Goal: Task Accomplishment & Management: Complete application form

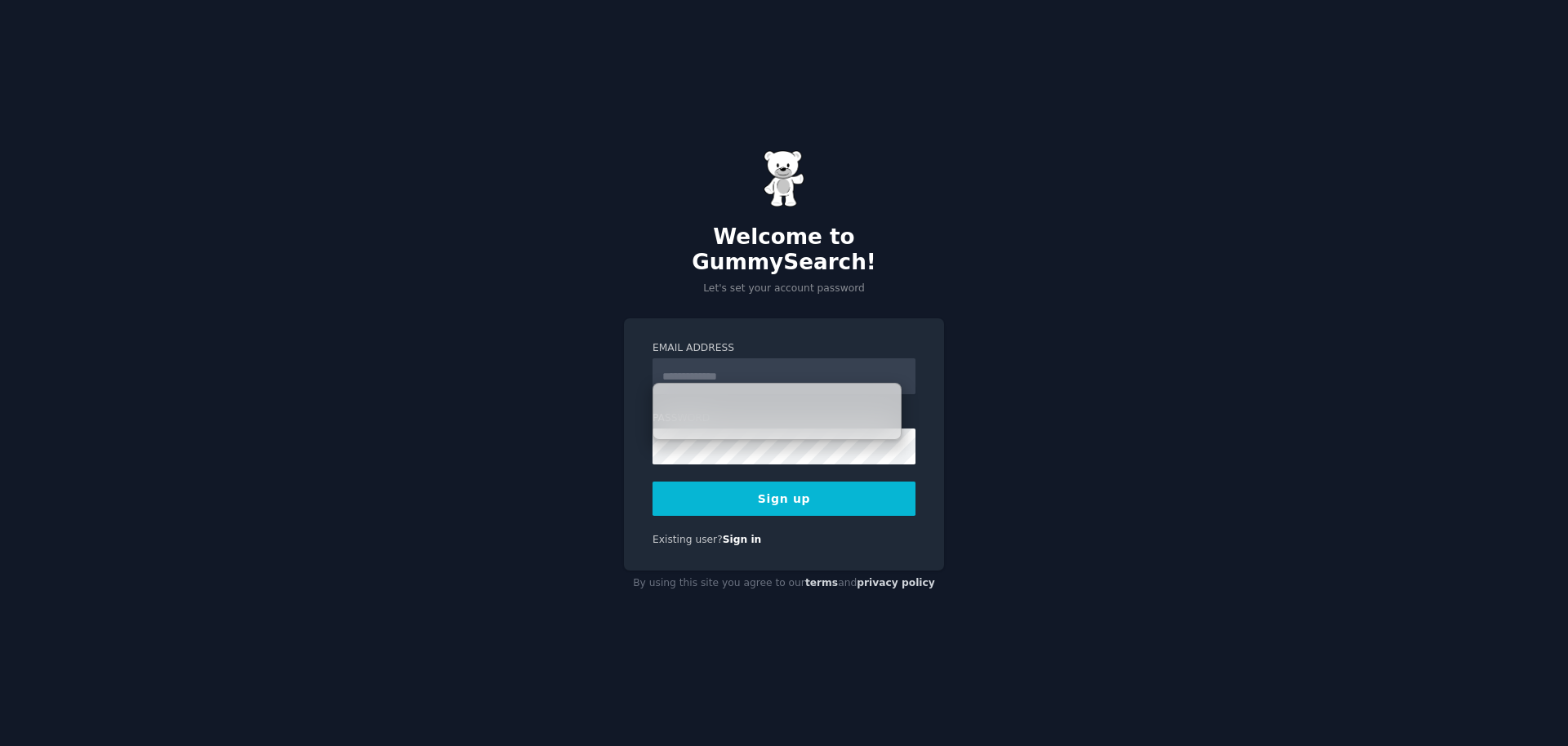
click at [717, 369] on input "Email Address" at bounding box center [783, 376] width 263 height 36
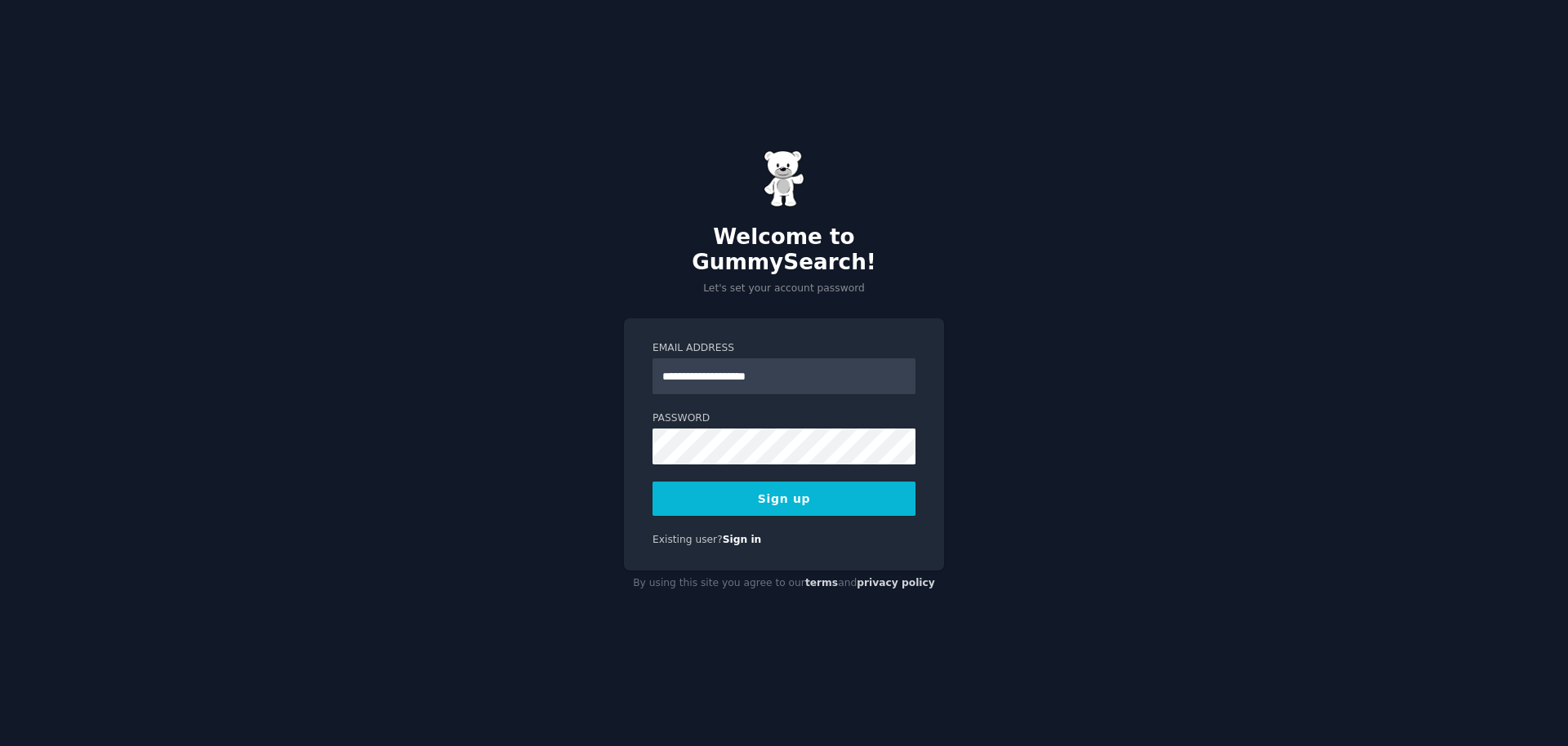
type input "**********"
click at [1036, 446] on div "**********" at bounding box center [784, 373] width 1568 height 746
click at [1077, 526] on div "**********" at bounding box center [784, 373] width 1568 height 746
click at [873, 502] on div "**********" at bounding box center [783, 444] width 320 height 253
click at [878, 491] on button "Sign up" at bounding box center [783, 498] width 263 height 35
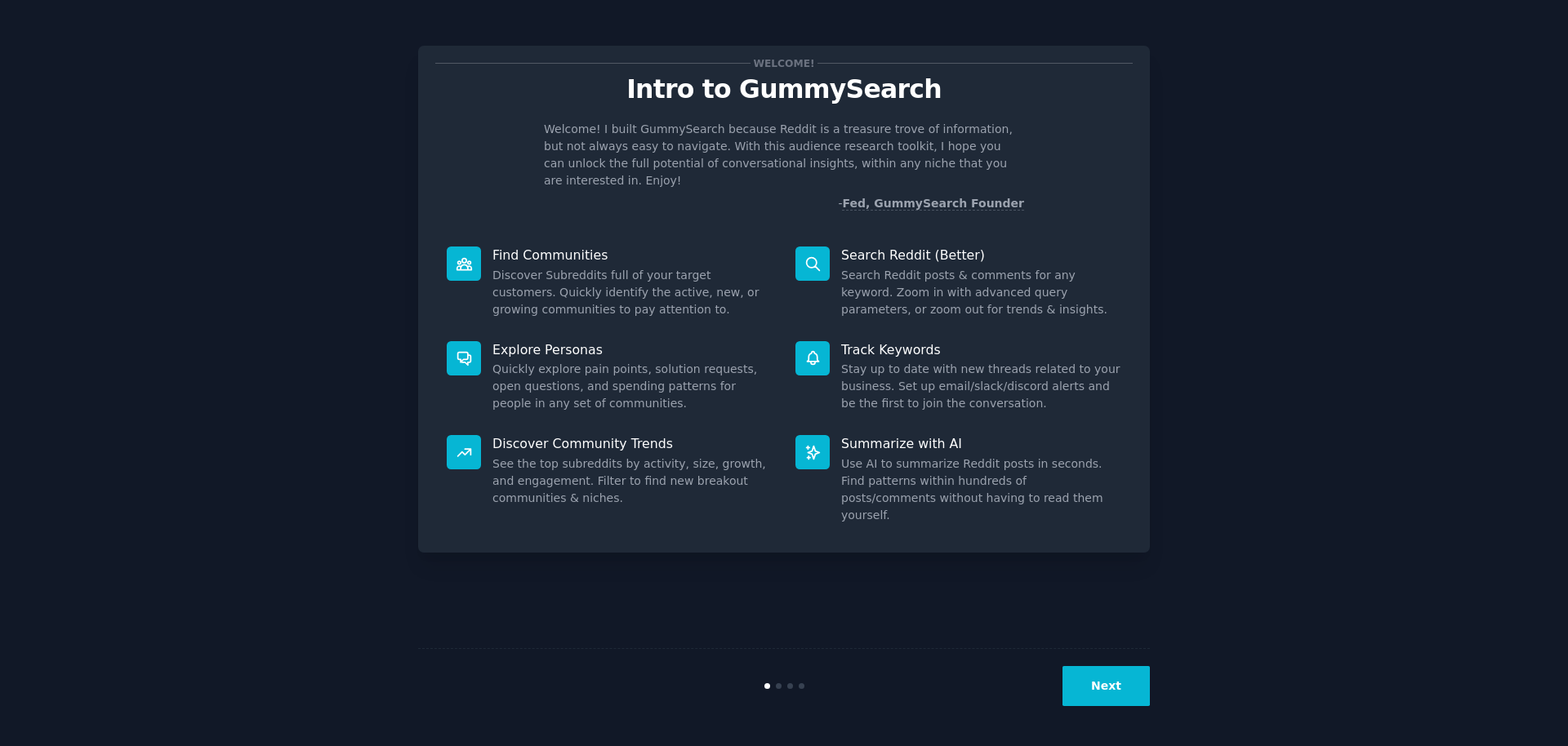
click at [1121, 693] on button "Next" at bounding box center [1106, 686] width 87 height 40
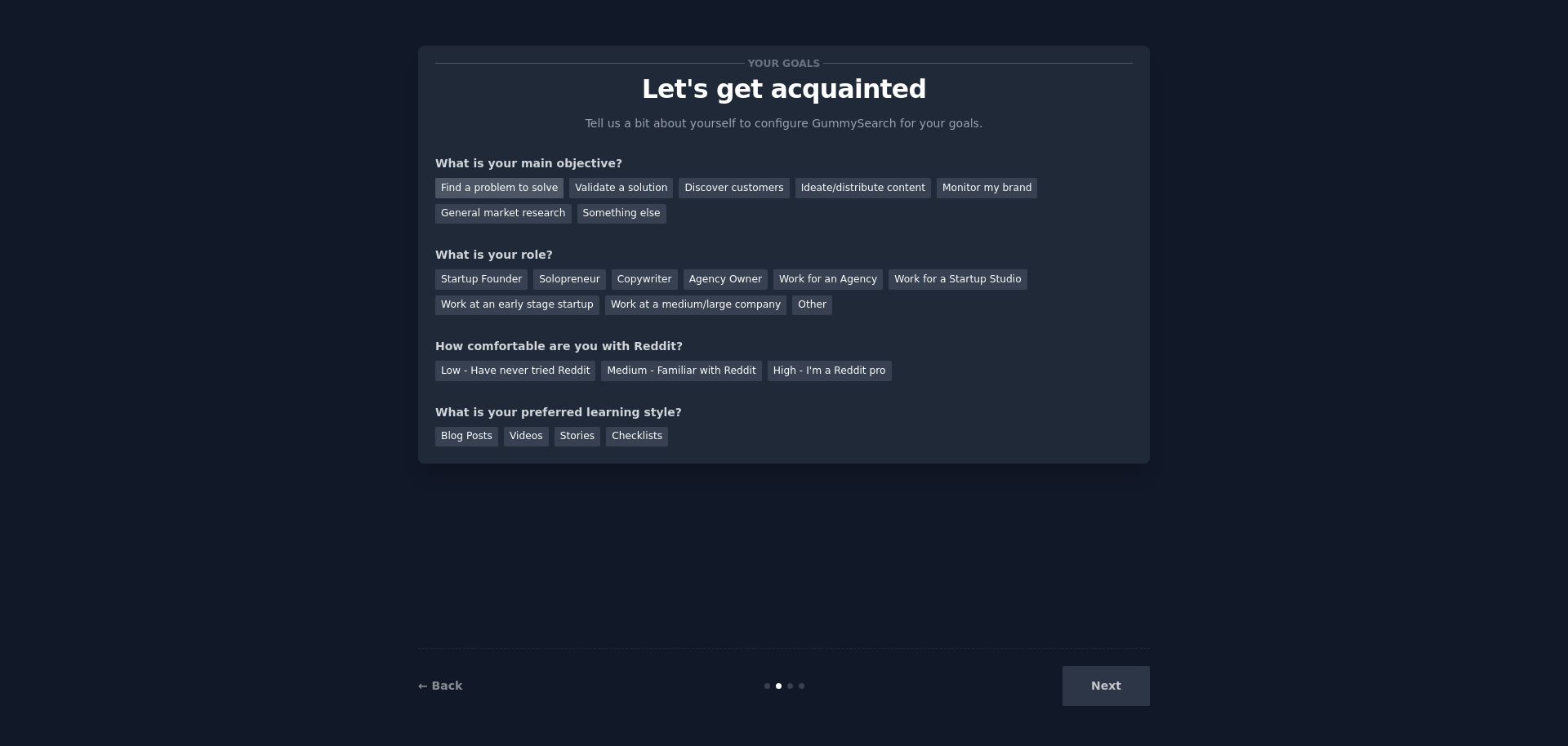
click at [533, 194] on div "Find a problem to solve" at bounding box center [499, 188] width 128 height 21
click at [464, 283] on div "Startup Founder" at bounding box center [481, 279] width 92 height 21
click at [584, 277] on div "Solopreneur" at bounding box center [569, 279] width 71 height 21
click at [492, 279] on div "Startup Founder" at bounding box center [481, 279] width 92 height 21
click at [606, 377] on div "Medium - Familiar with Reddit" at bounding box center [680, 371] width 160 height 21
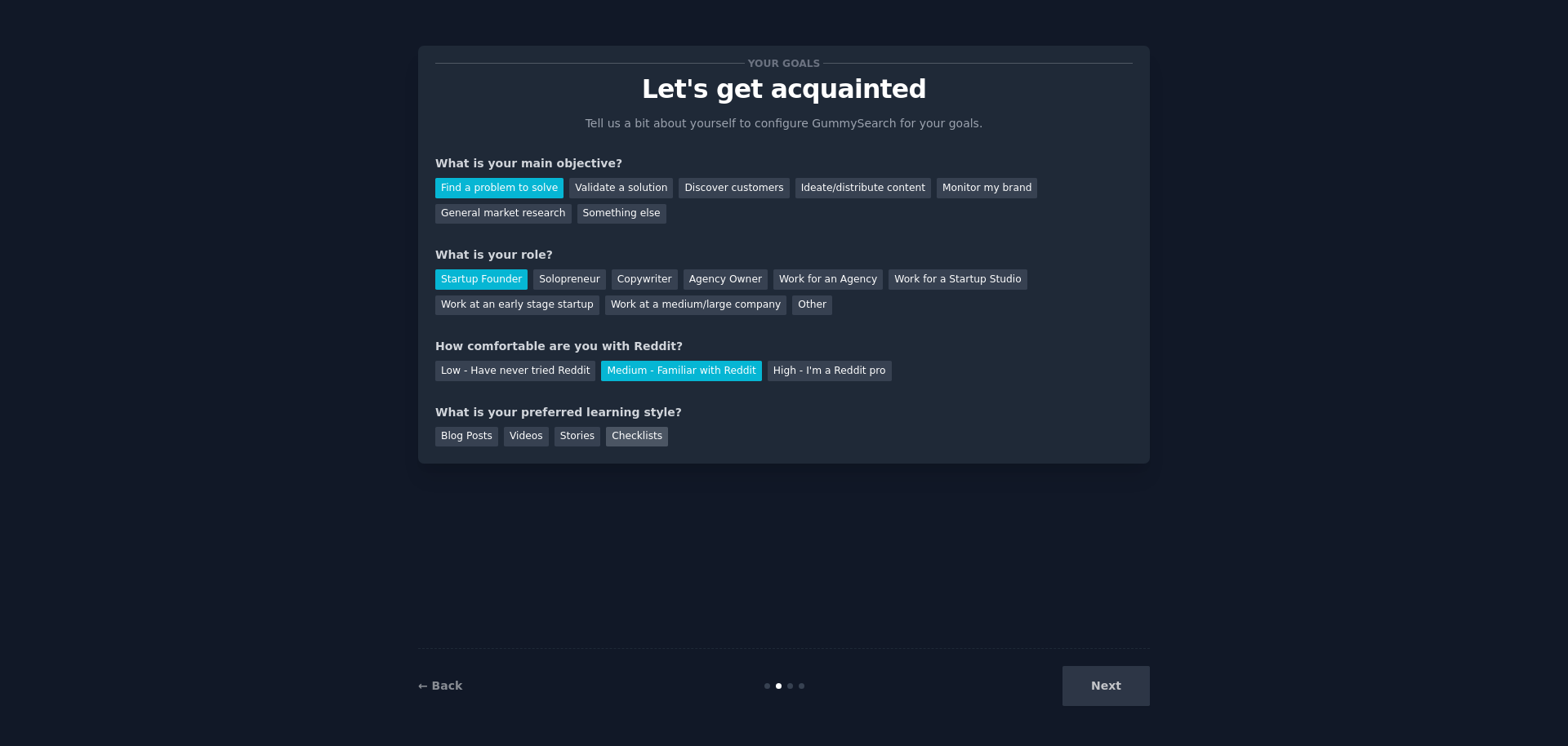
click at [612, 436] on div "Checklists" at bounding box center [636, 437] width 62 height 21
click at [1110, 697] on button "Next" at bounding box center [1106, 686] width 87 height 40
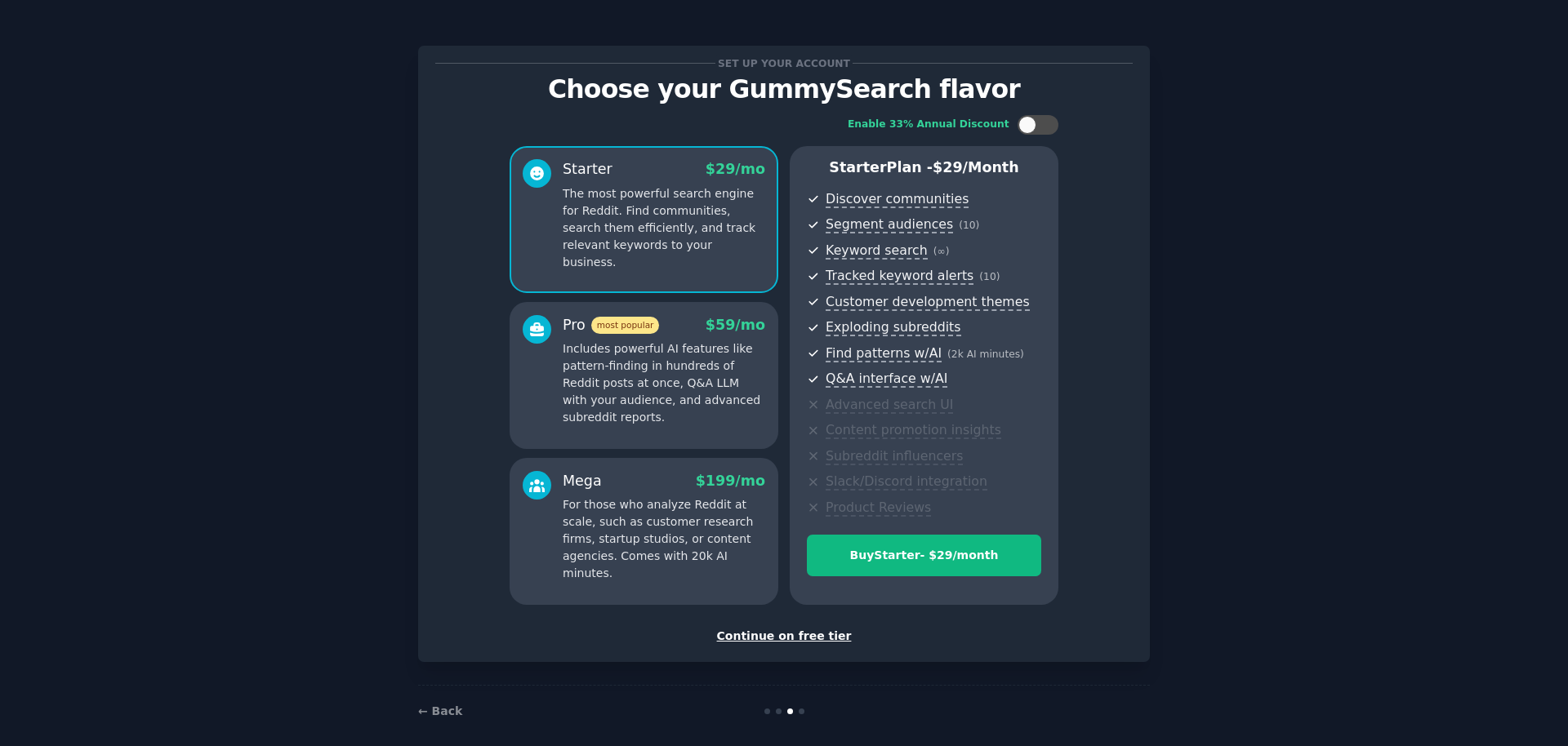
click at [815, 641] on div "Continue on free tier" at bounding box center [783, 635] width 697 height 17
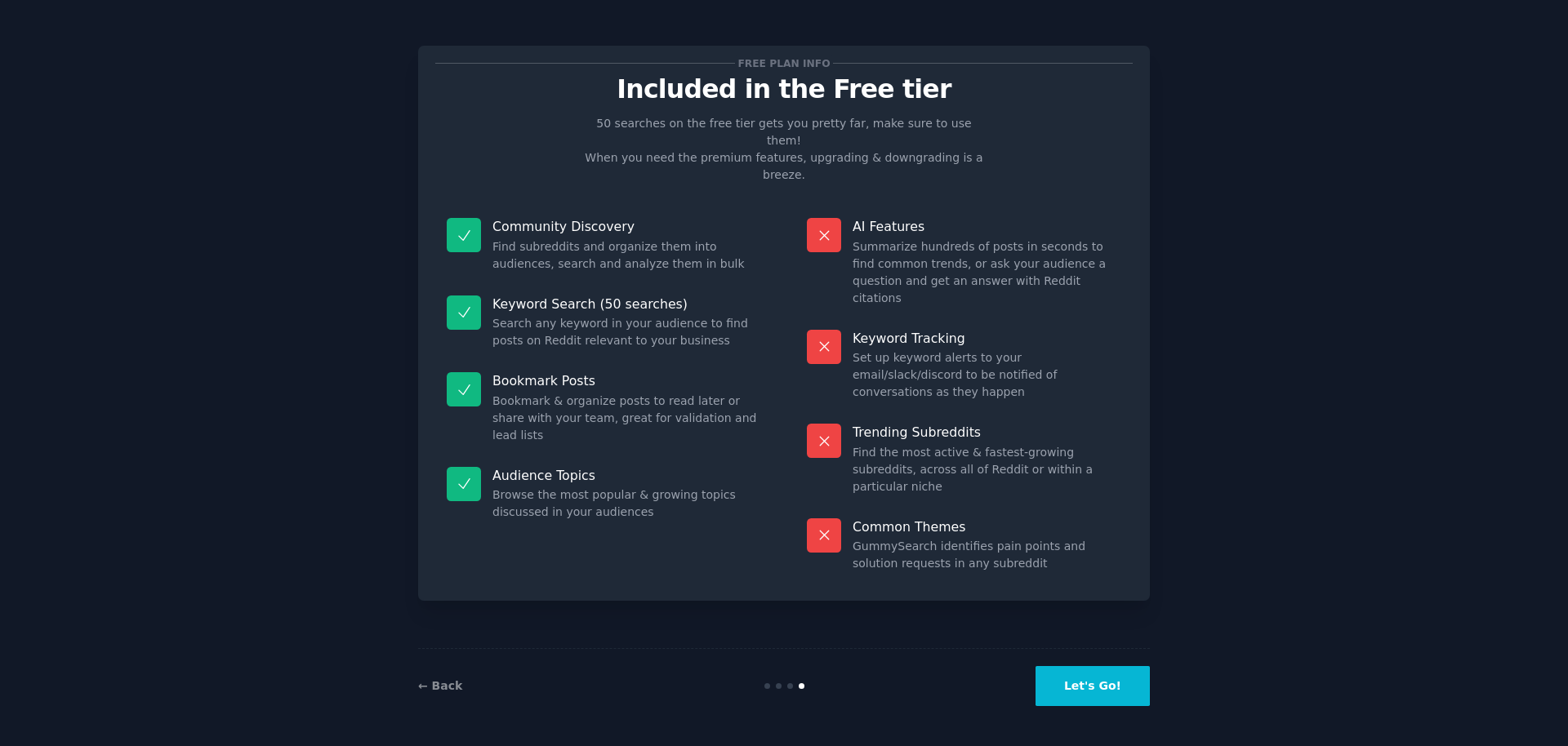
click at [1070, 697] on button "Let's Go!" at bounding box center [1092, 686] width 114 height 40
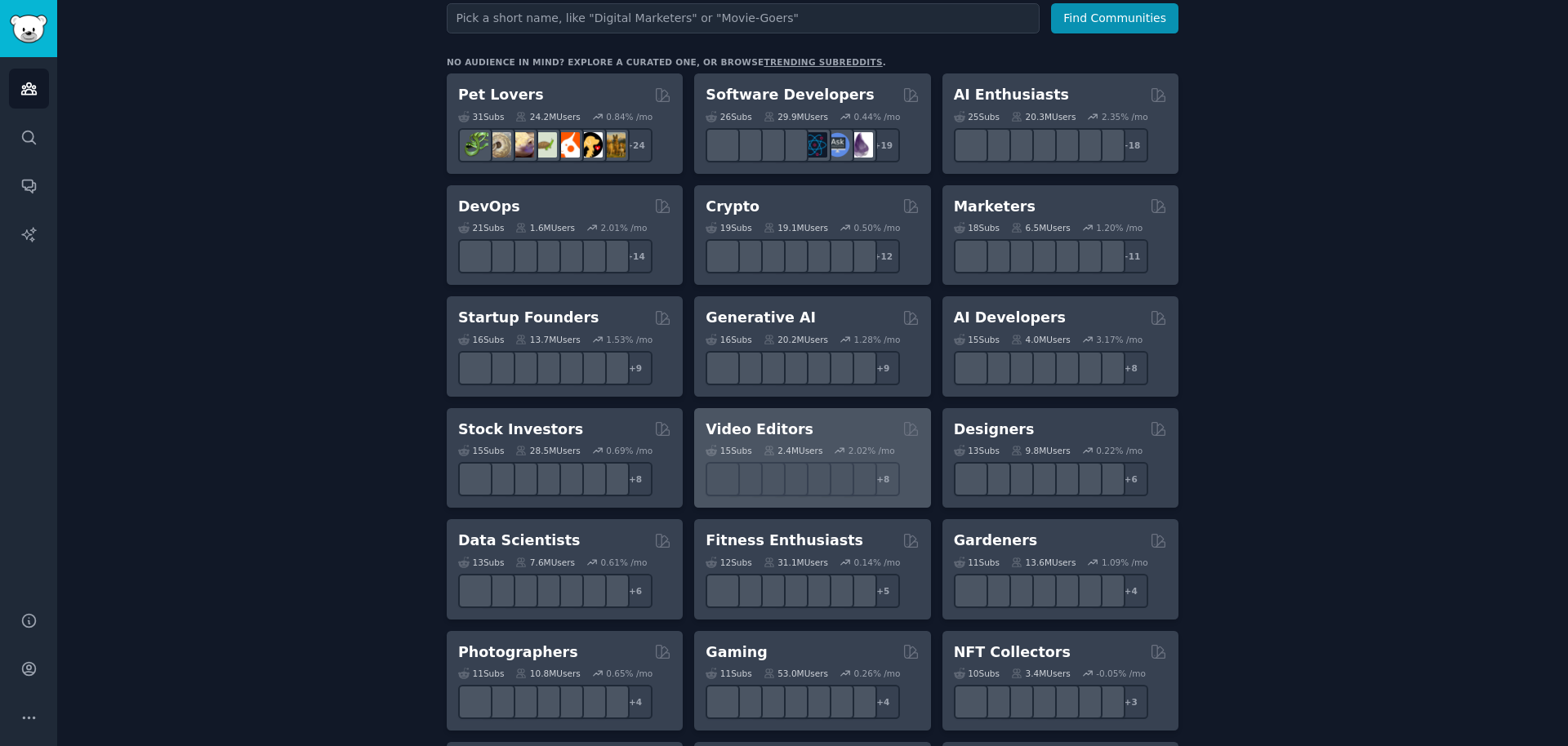
scroll to position [323, 0]
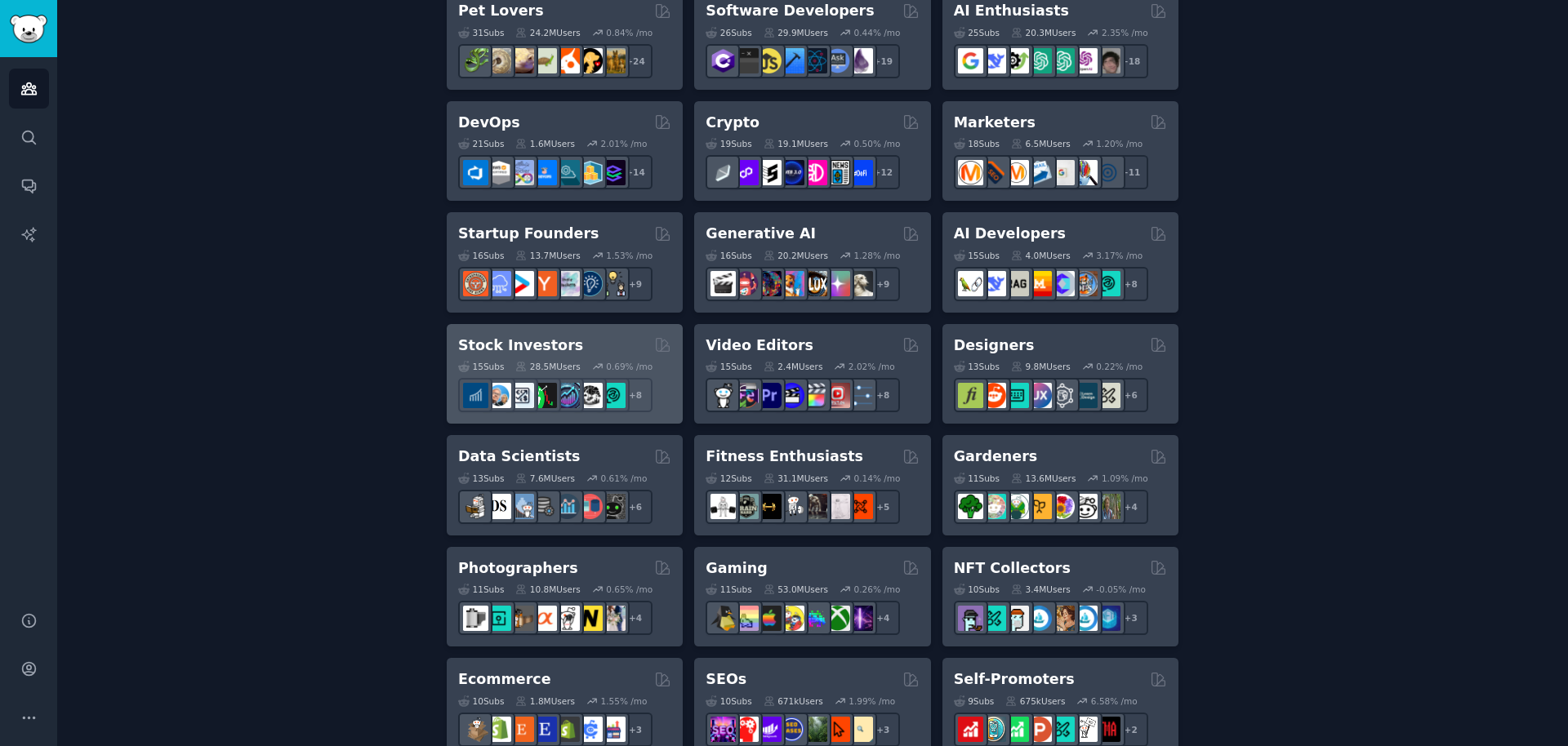
click at [577, 336] on div "Stock Investors" at bounding box center [564, 346] width 213 height 21
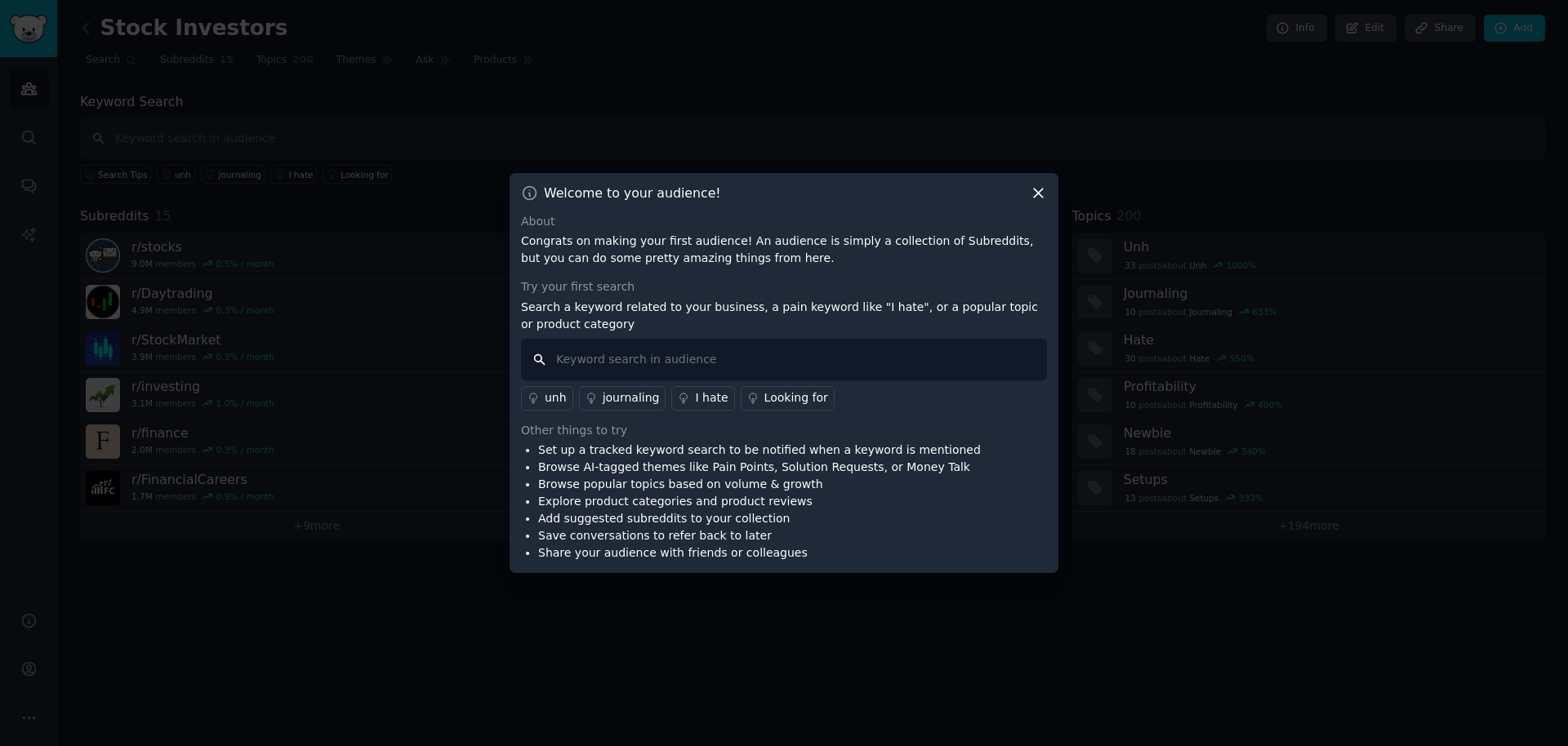
click at [784, 340] on input "text" at bounding box center [784, 360] width 526 height 42
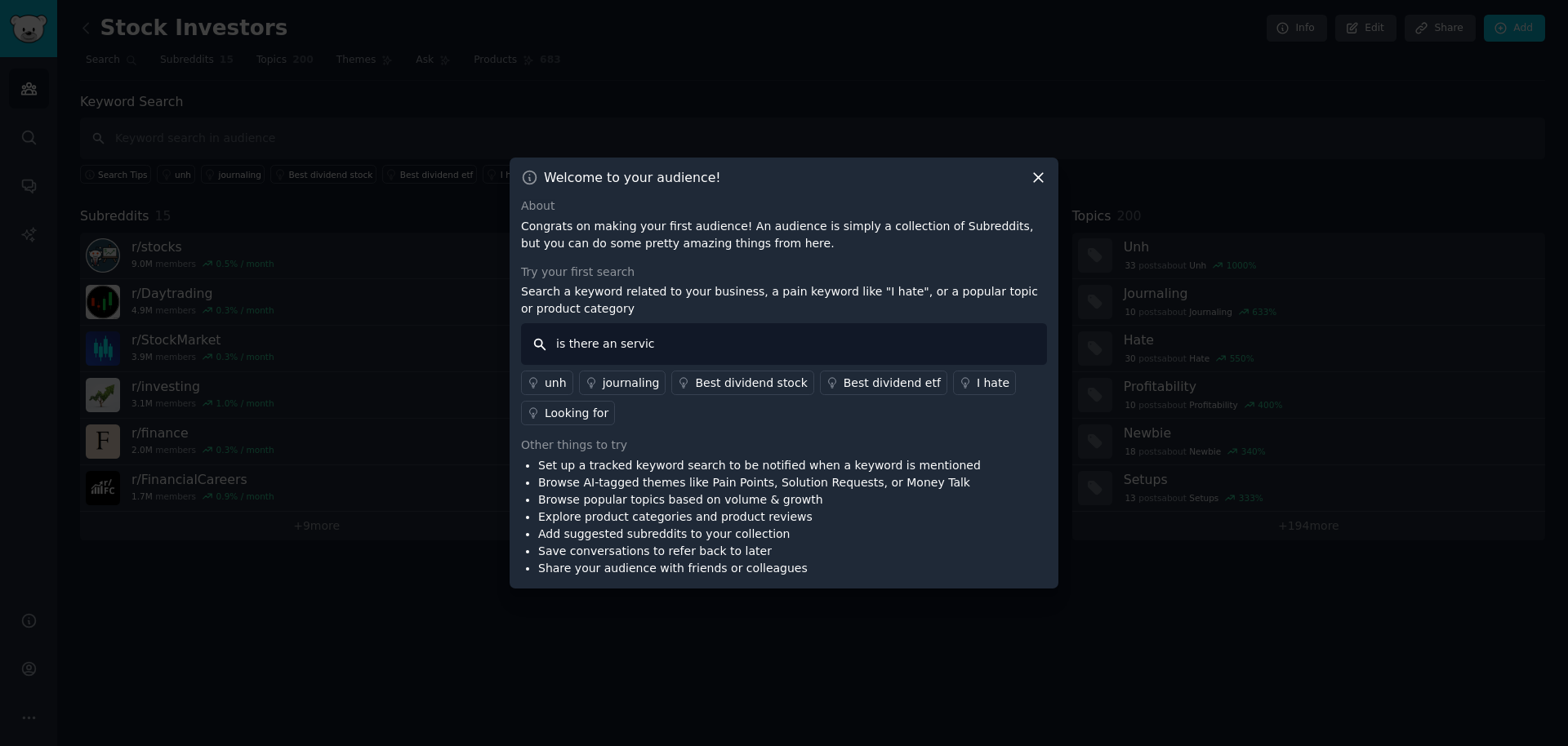
type input "is there an service"
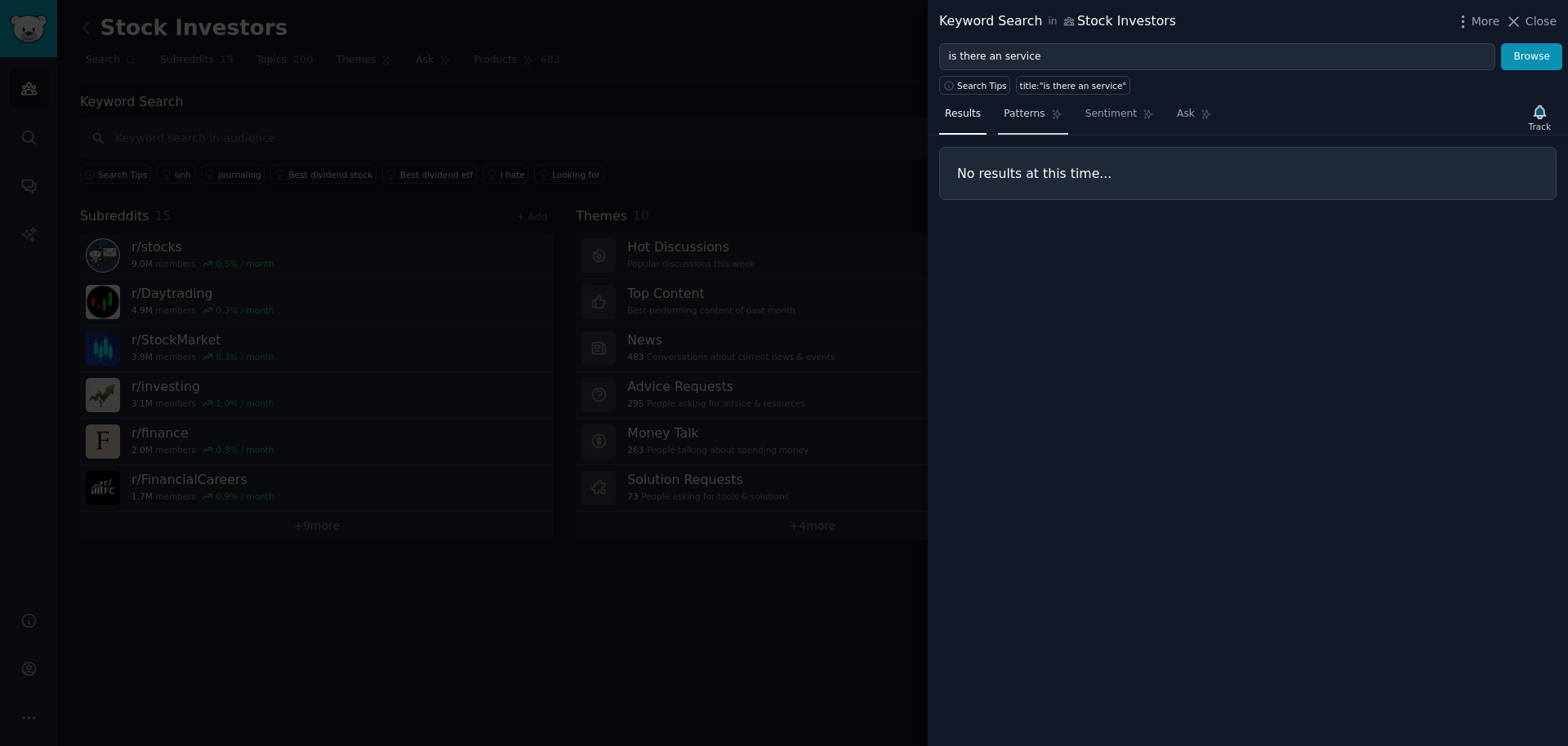
click at [999, 117] on link "Patterns" at bounding box center [1033, 118] width 69 height 34
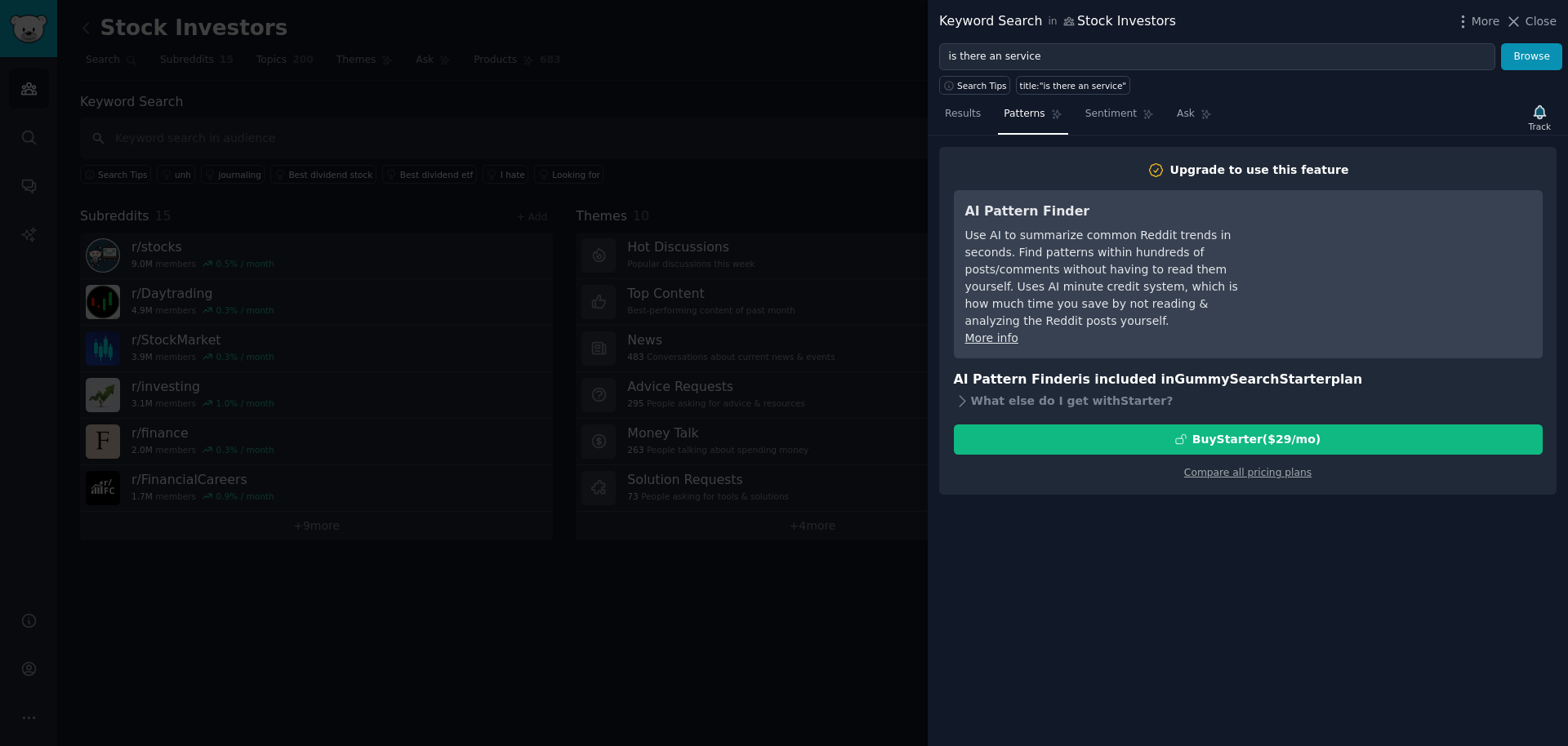
click at [851, 102] on div at bounding box center [784, 373] width 1568 height 746
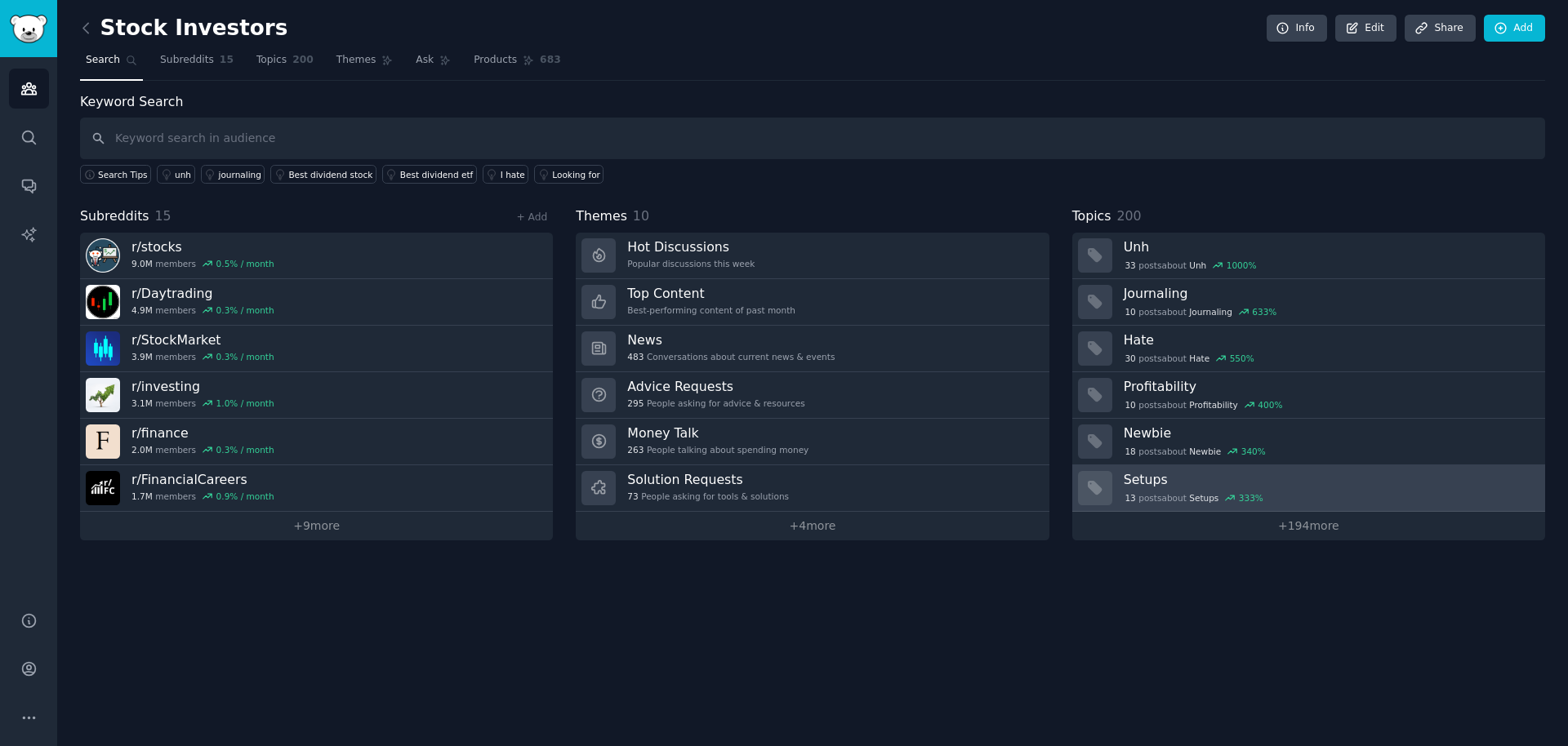
click at [1160, 471] on h3 "Setups" at bounding box center [1328, 479] width 410 height 17
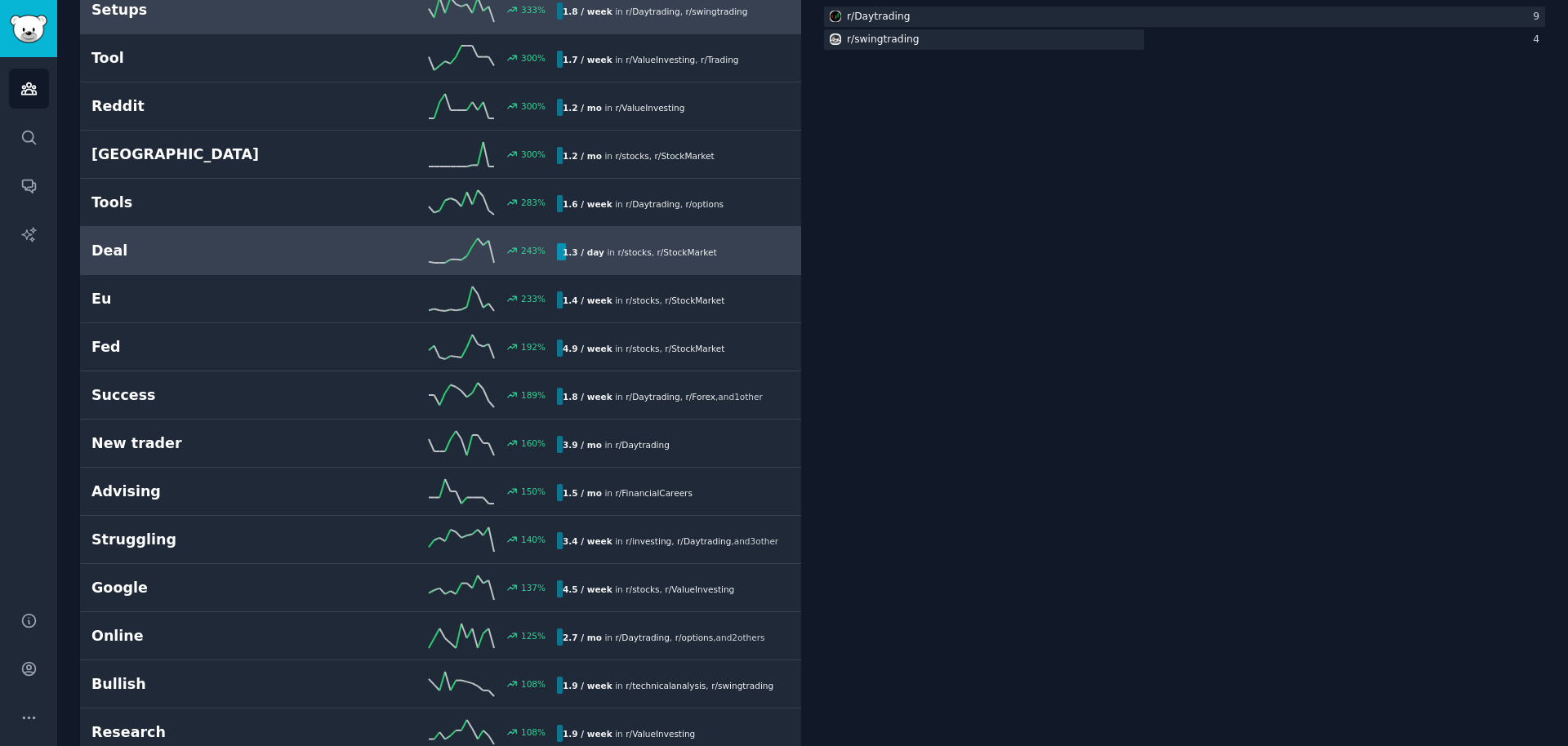
scroll to position [436, 0]
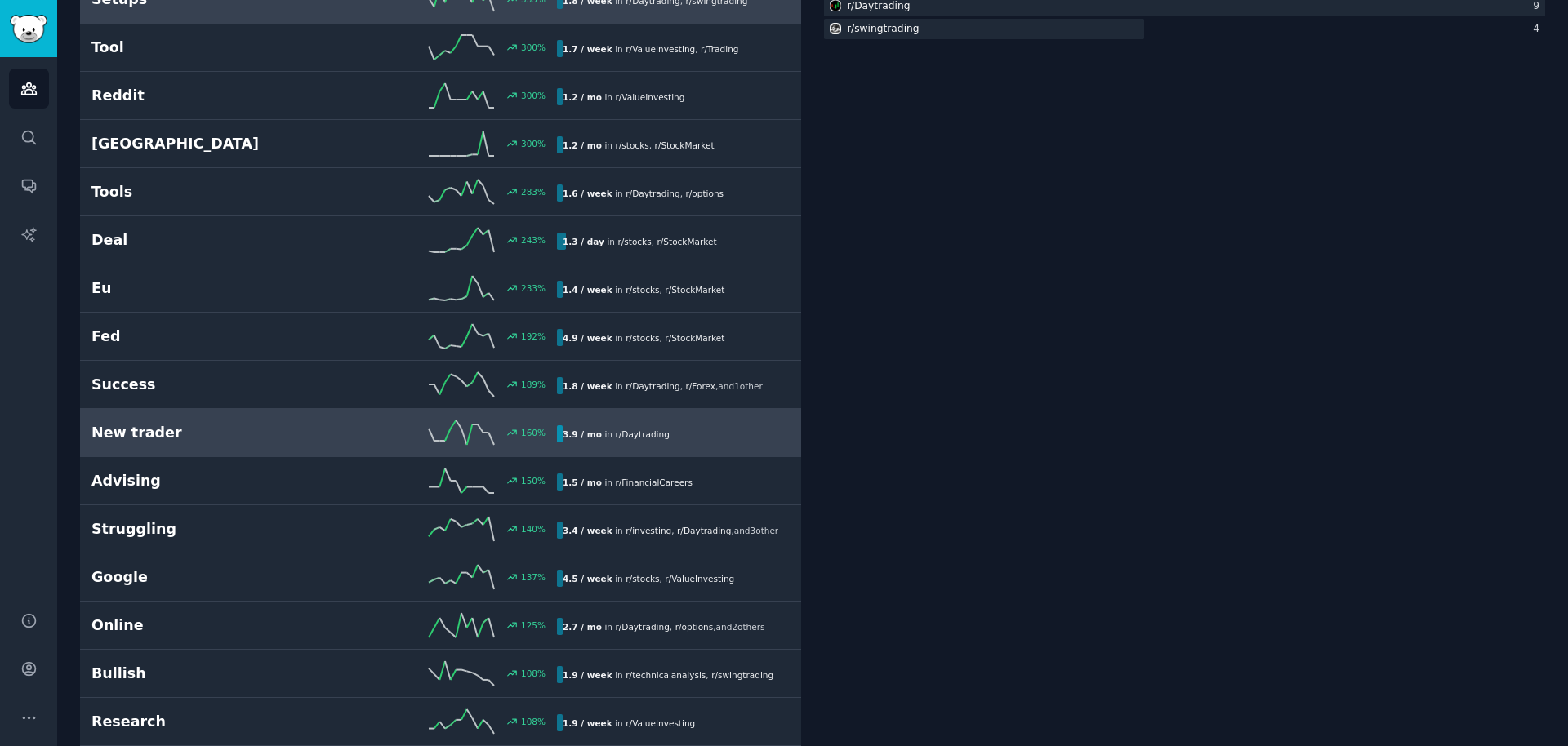
click at [234, 434] on h2 "New trader" at bounding box center [207, 433] width 233 height 21
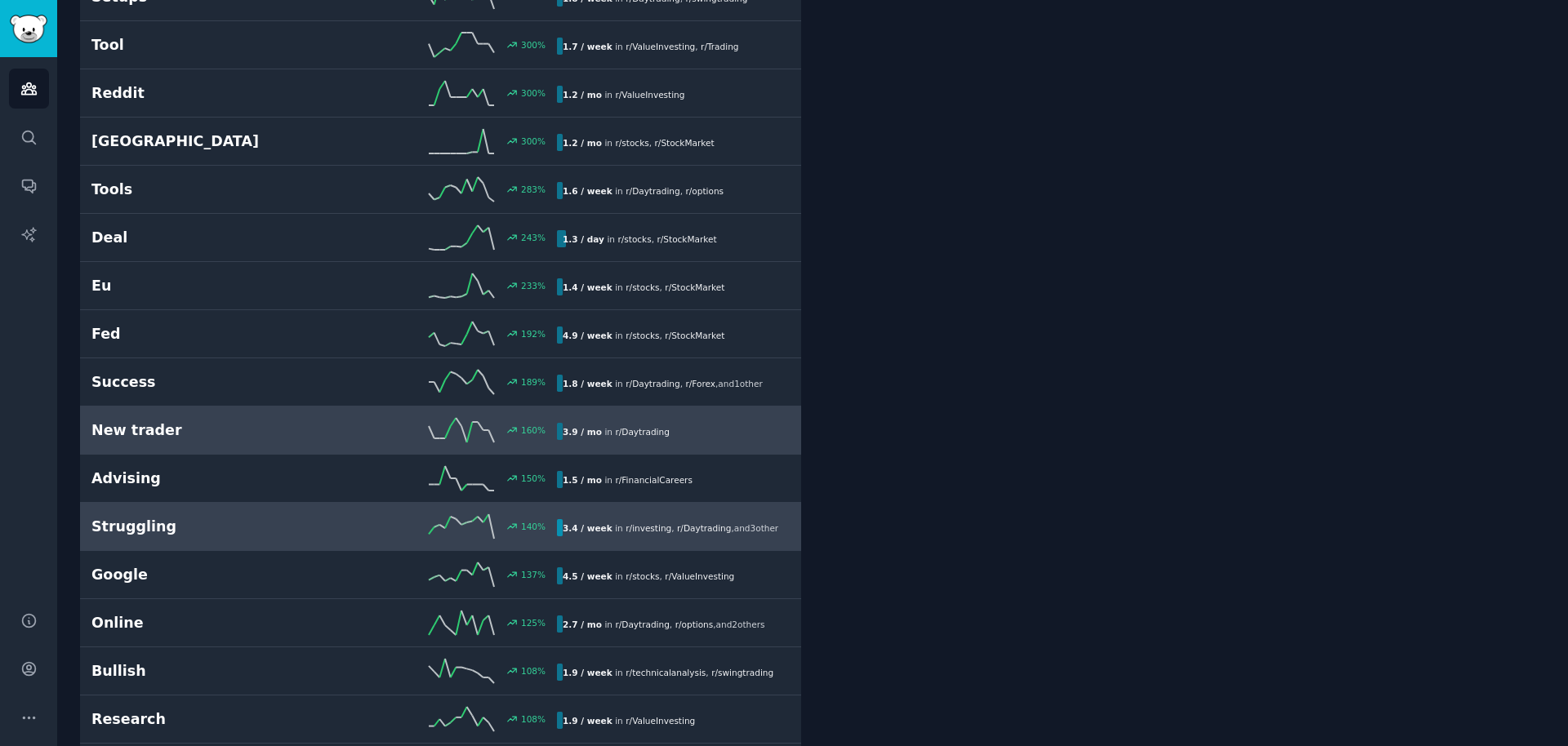
click at [274, 518] on h2 "Struggling" at bounding box center [207, 526] width 233 height 21
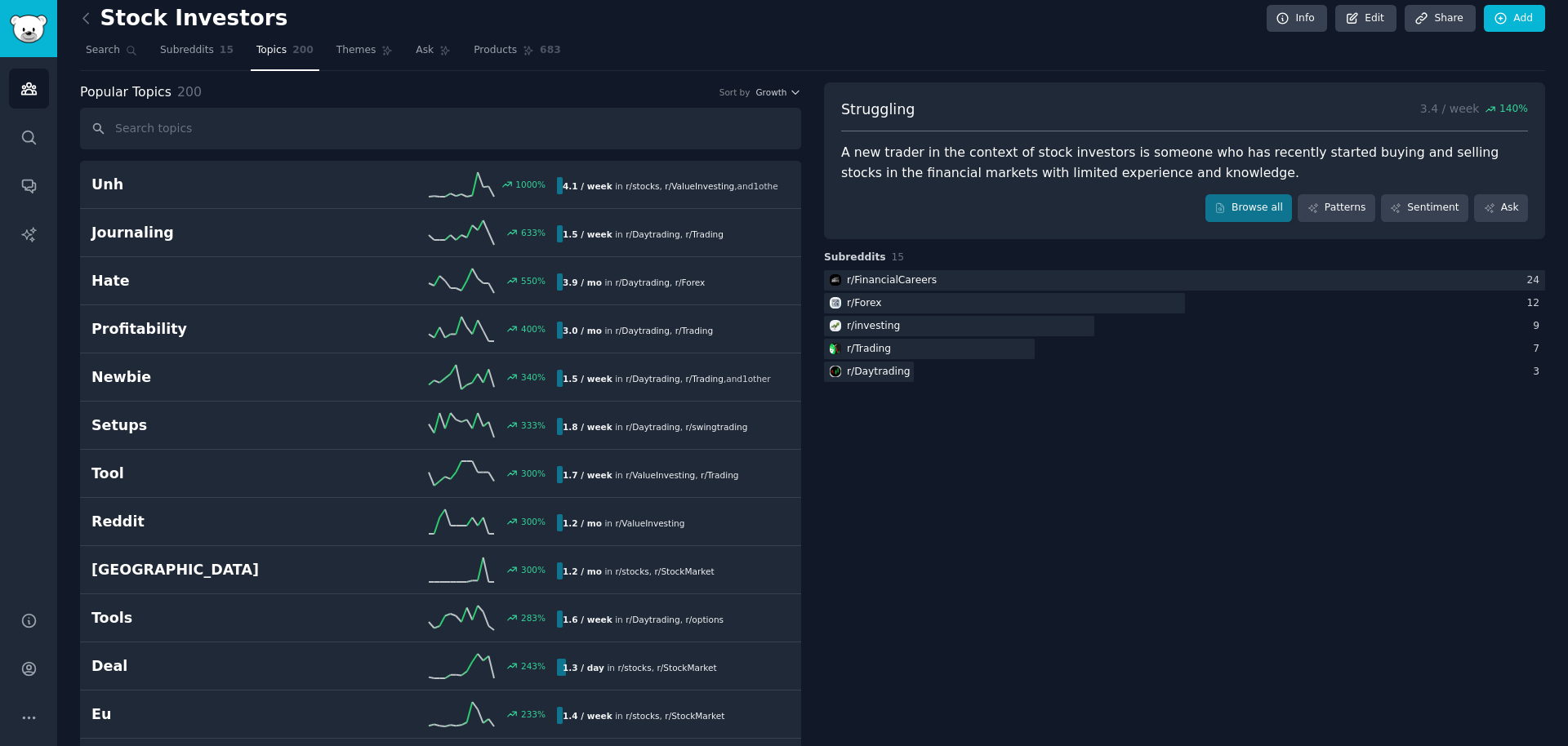
scroll to position [21, 0]
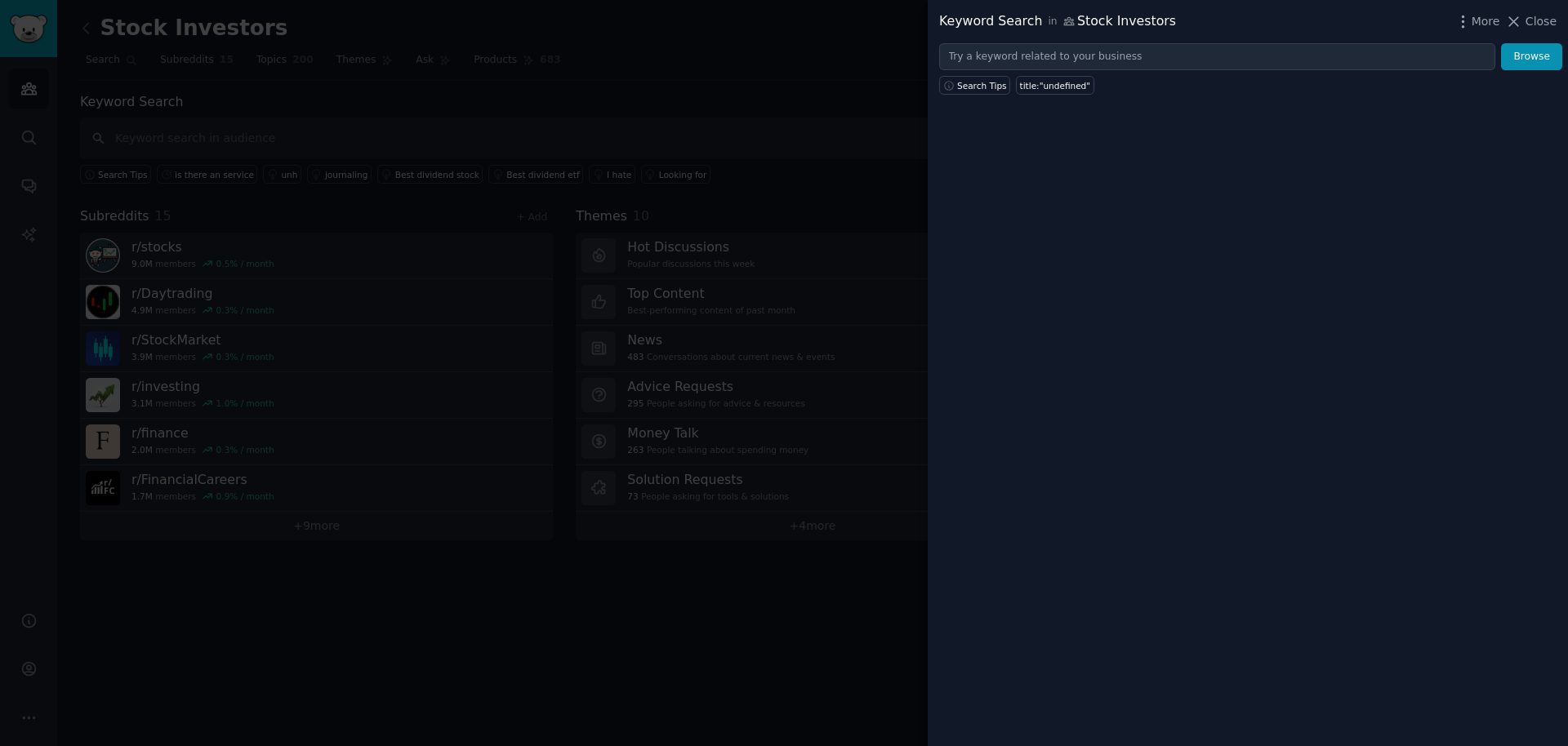
click at [449, 142] on div at bounding box center [784, 373] width 1568 height 746
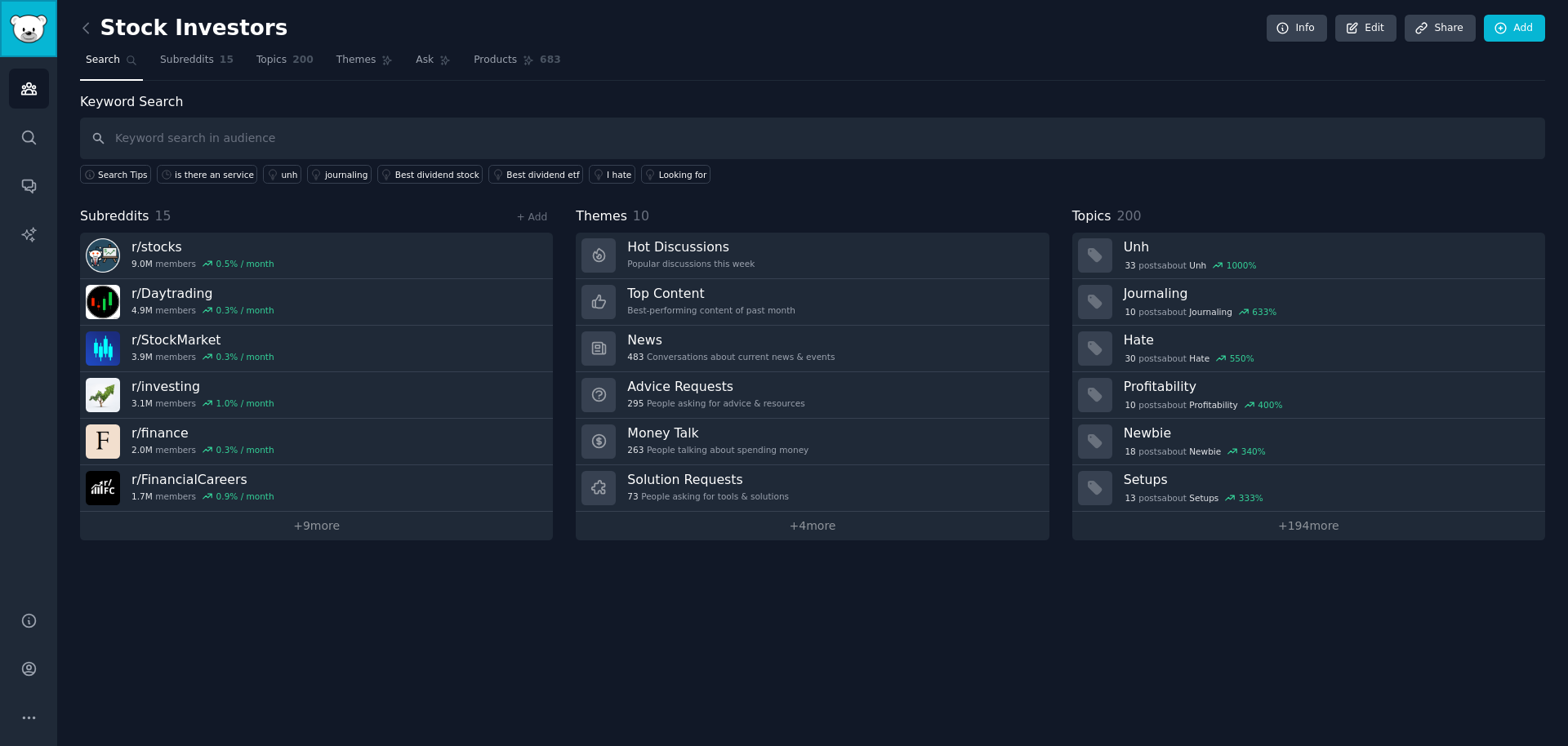
click at [30, 35] on img "Sidebar" at bounding box center [29, 29] width 38 height 29
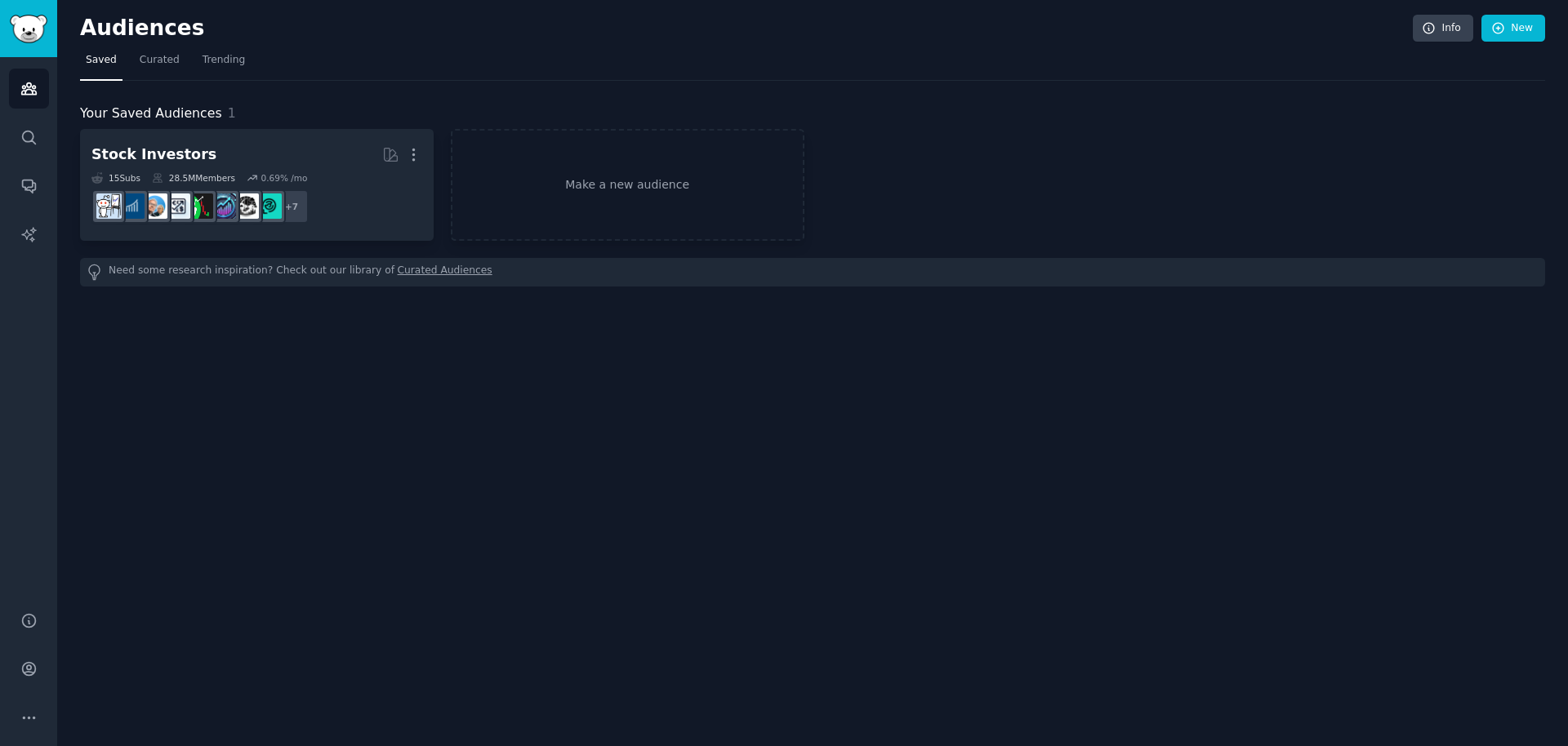
click at [50, 83] on div "Audiences Search Conversations AI Reports" at bounding box center [29, 325] width 57 height 535
click at [35, 84] on icon "Sidebar" at bounding box center [29, 88] width 17 height 17
click at [44, 142] on link "Search" at bounding box center [29, 138] width 40 height 40
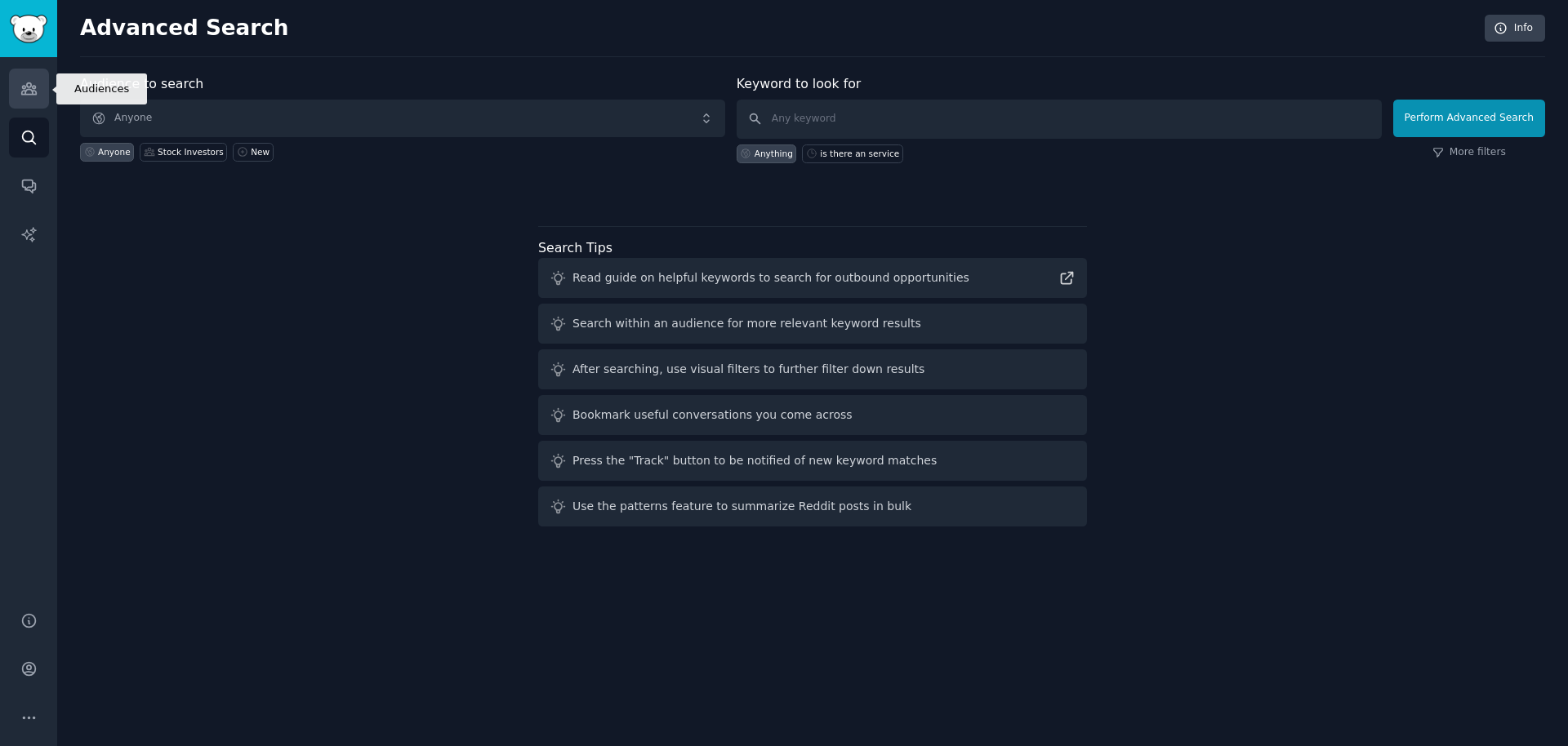
click at [39, 84] on link "Audiences" at bounding box center [29, 88] width 40 height 40
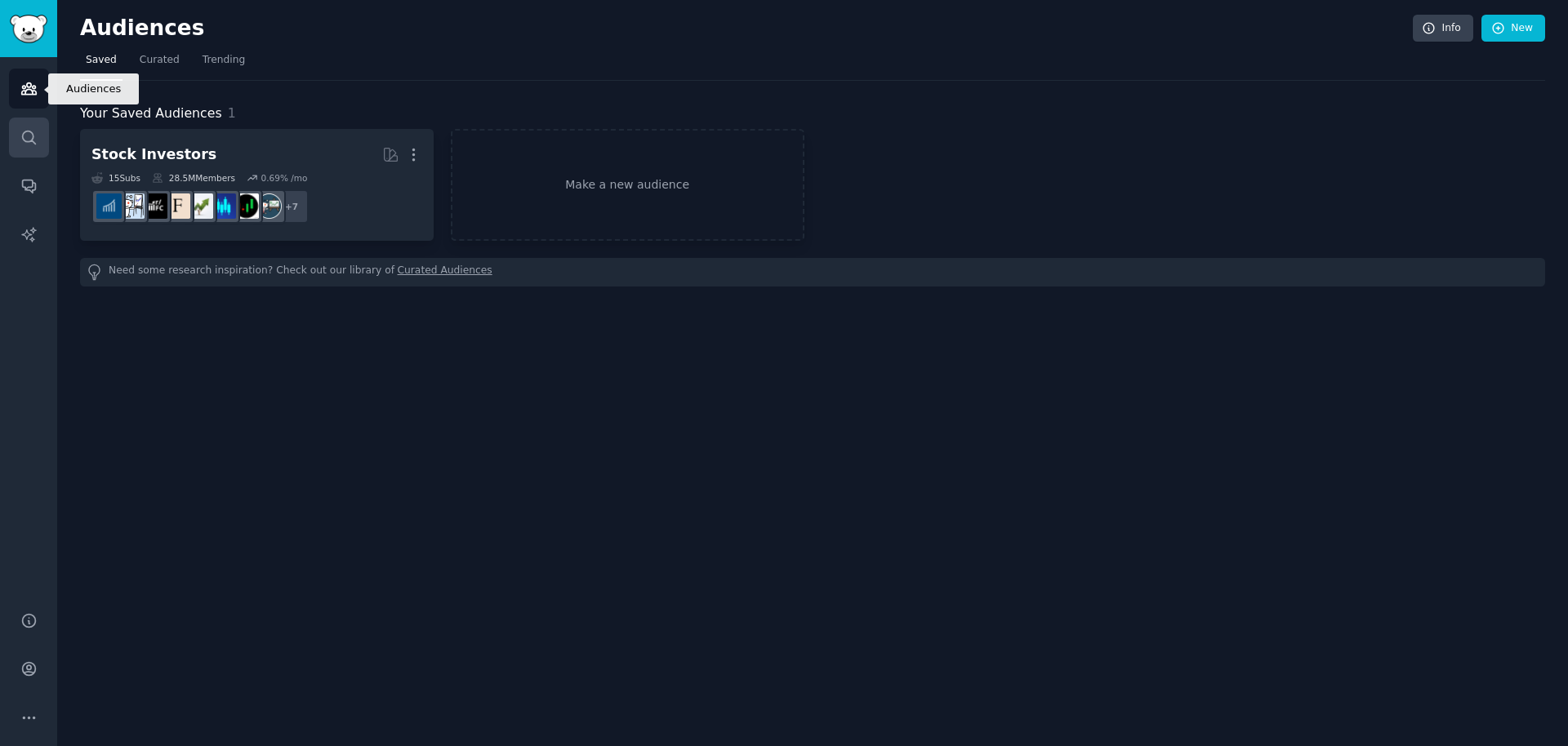
click at [35, 141] on icon "Sidebar" at bounding box center [29, 137] width 17 height 17
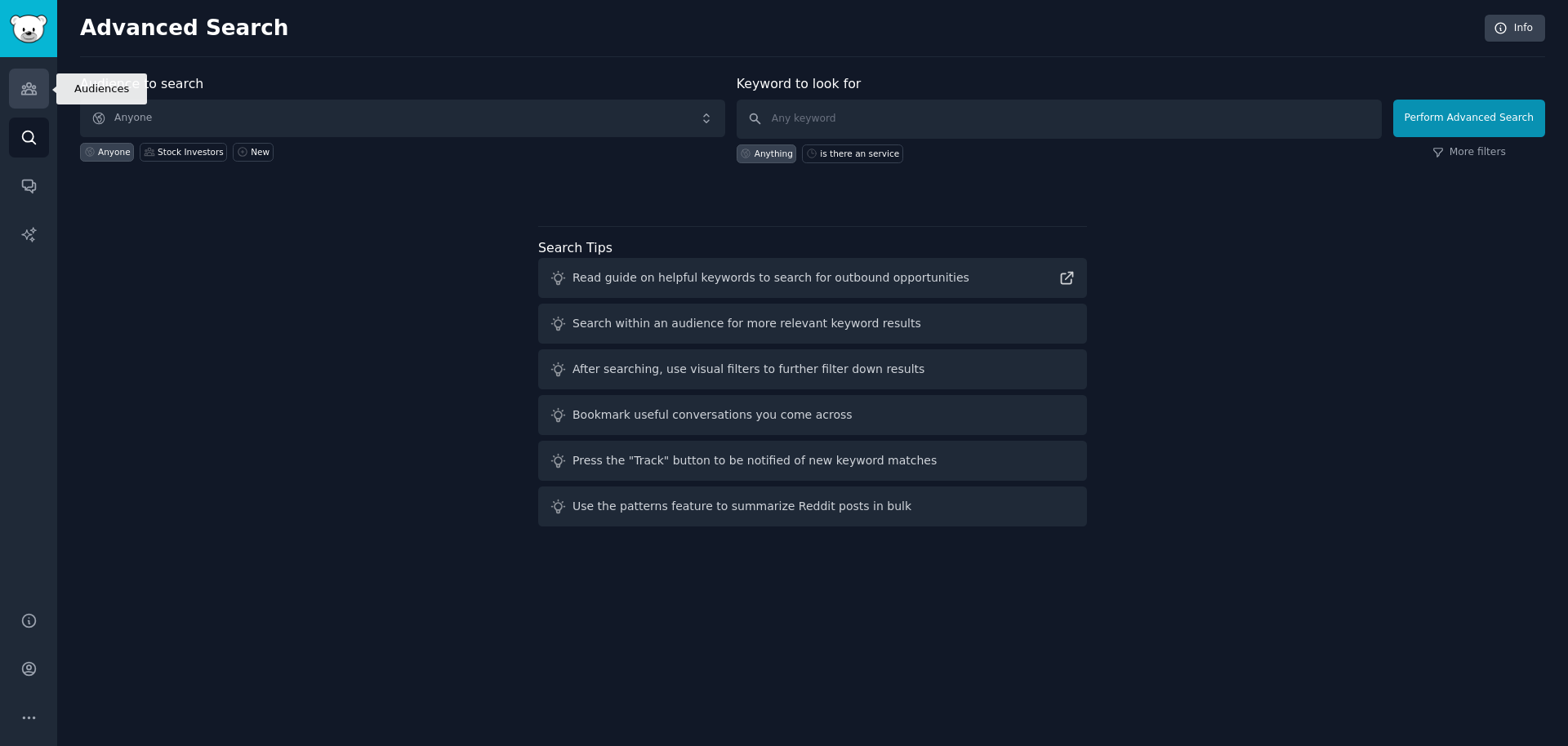
click at [35, 82] on icon "Sidebar" at bounding box center [29, 88] width 17 height 17
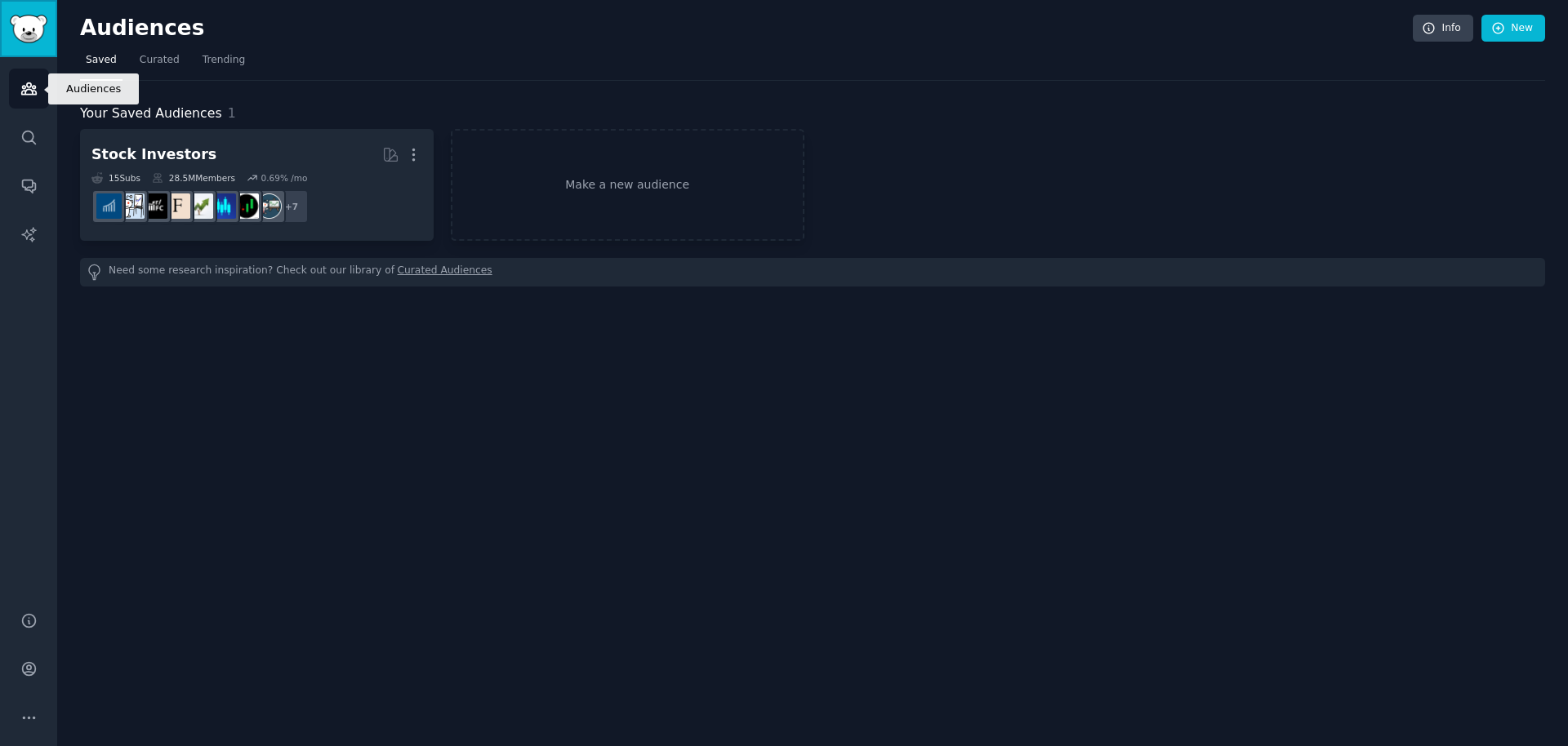
click at [35, 45] on link "Sidebar" at bounding box center [29, 29] width 57 height 57
click at [4, 42] on link "Sidebar" at bounding box center [29, 29] width 57 height 57
click at [15, 34] on img "Sidebar" at bounding box center [29, 29] width 38 height 29
